Goal: Share content

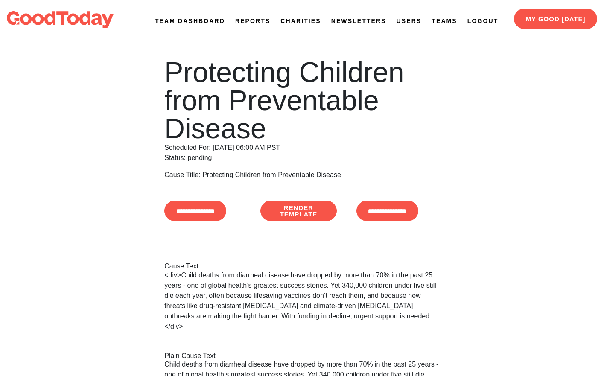
click at [352, 18] on link "Newsletters" at bounding box center [358, 21] width 55 height 9
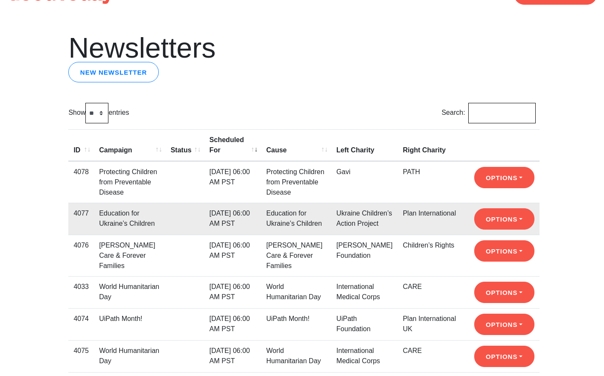
scroll to position [40, 0]
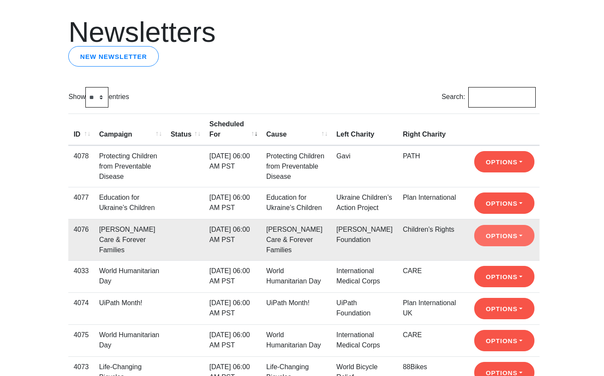
click at [493, 172] on button "Options" at bounding box center [504, 161] width 60 height 21
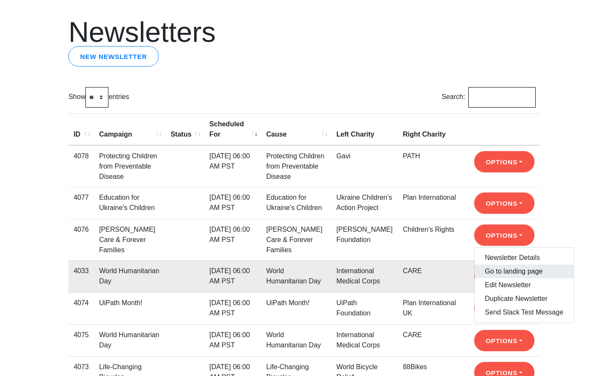
click at [497, 278] on link "Go to landing page" at bounding box center [523, 272] width 99 height 14
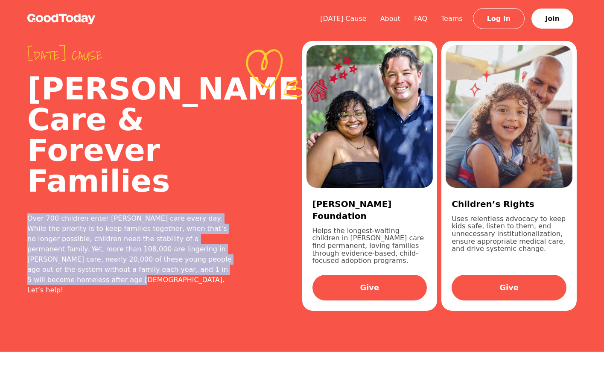
drag, startPoint x: 168, startPoint y: 244, endPoint x: 22, endPoint y: 191, distance: 155.1
click at [22, 191] on div "Today's cause Foster Care & Forever Families Over 700 children enter foster car…" at bounding box center [302, 176] width 604 height 352
copy div "Over 700 children enter foster care every day. While the priority is to keep fa…"
